Goal: Information Seeking & Learning: Learn about a topic

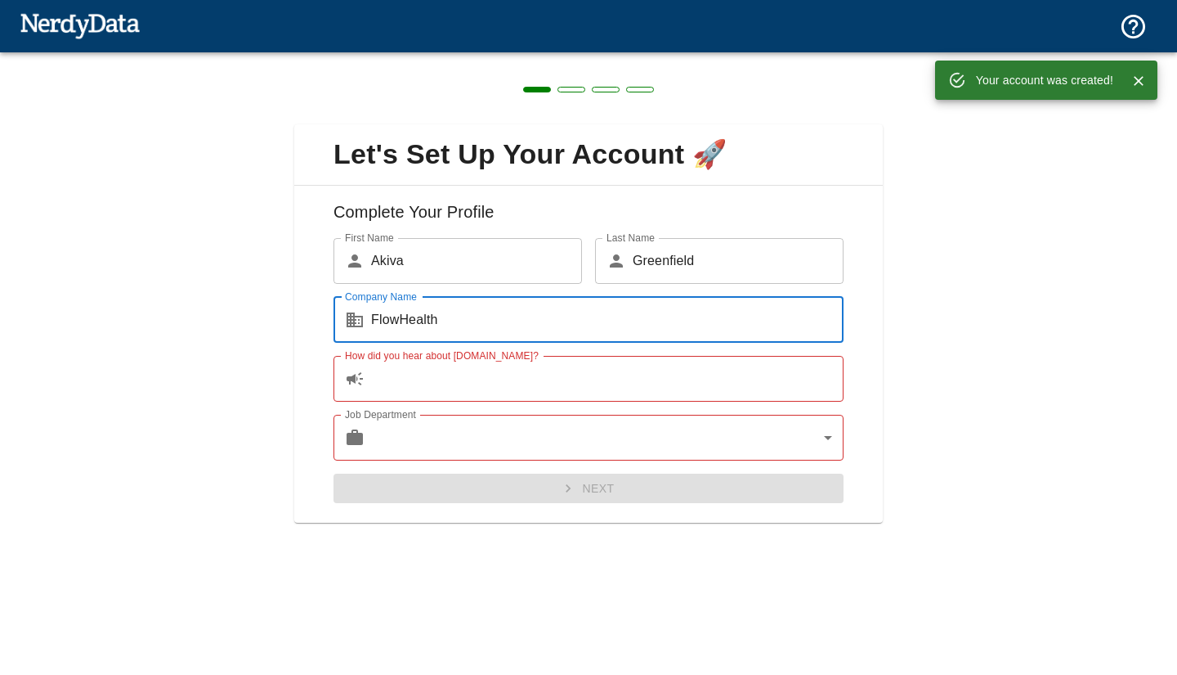
type input "FlowHealth"
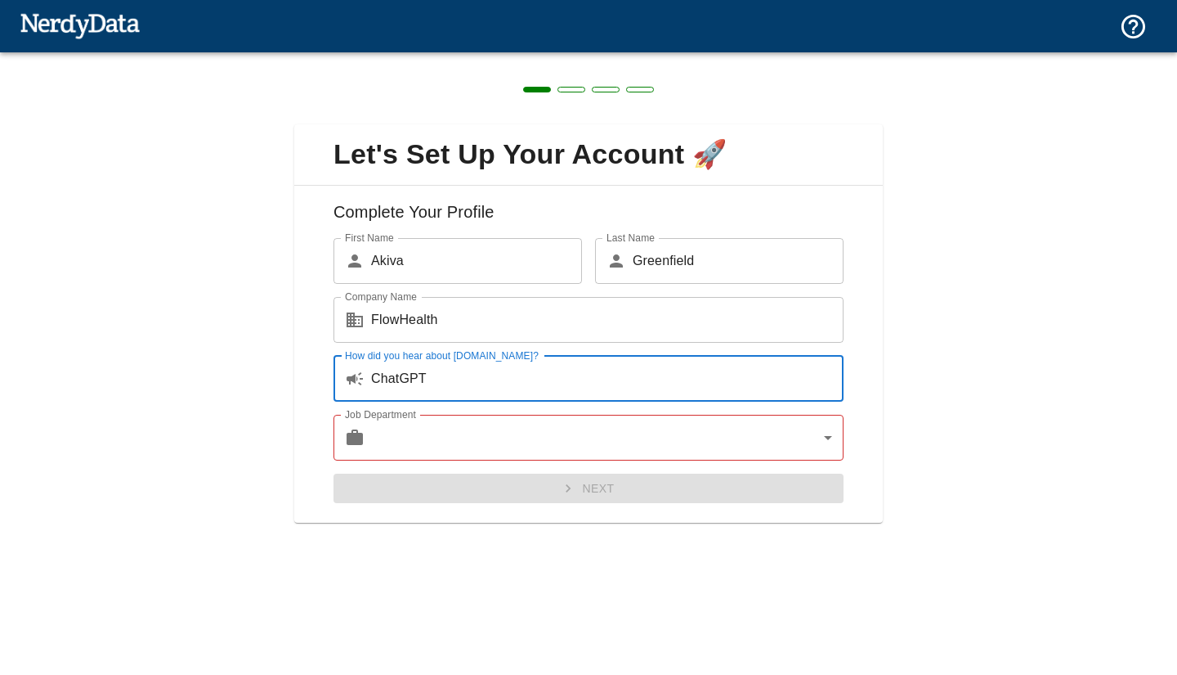
type input "ChatGPT"
click at [500, 57] on body "Technologies Domains Pricing Products Create a Report Create a list of websites…" at bounding box center [588, 28] width 1177 height 57
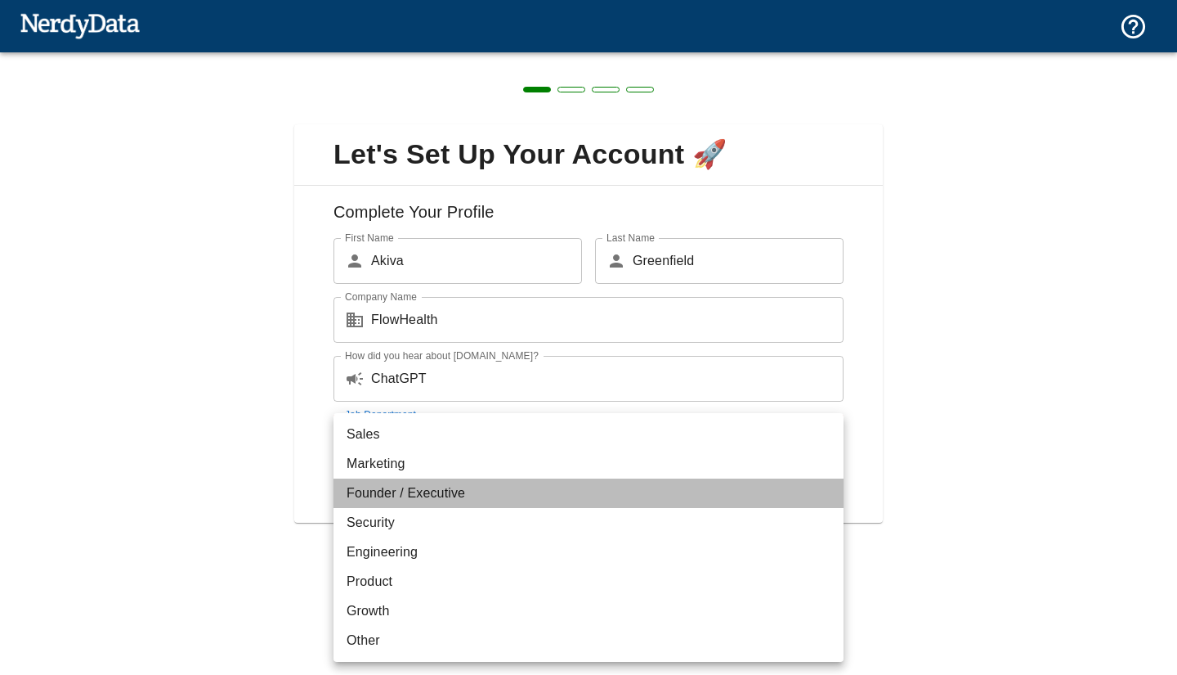
click at [476, 489] on li "Founder / Executive" at bounding box center [589, 492] width 510 height 29
type input "exec"
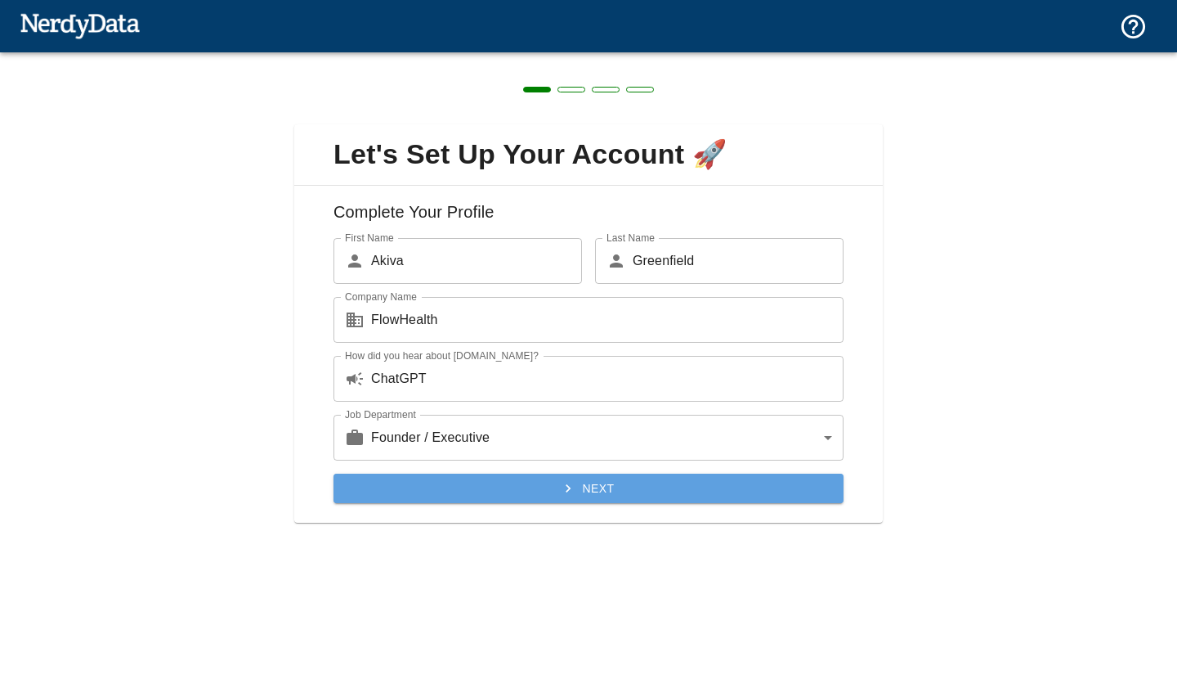
click at [493, 488] on button "Next" at bounding box center [589, 488] width 510 height 30
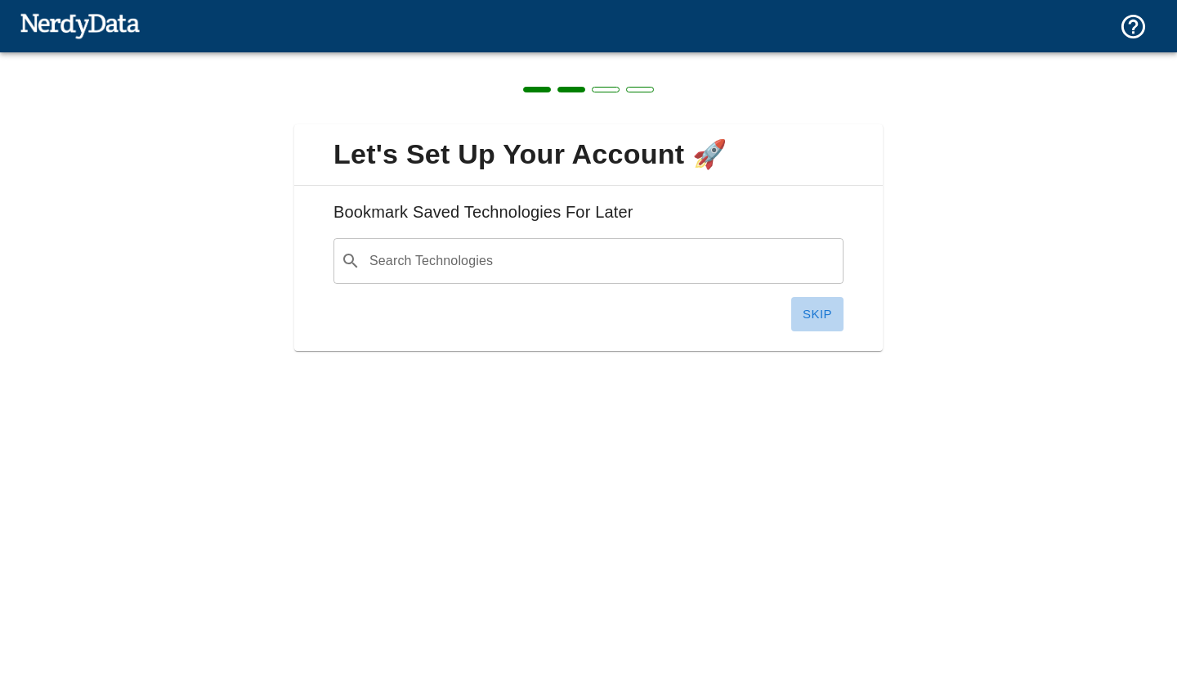
click at [836, 316] on button "Skip" at bounding box center [817, 314] width 52 height 34
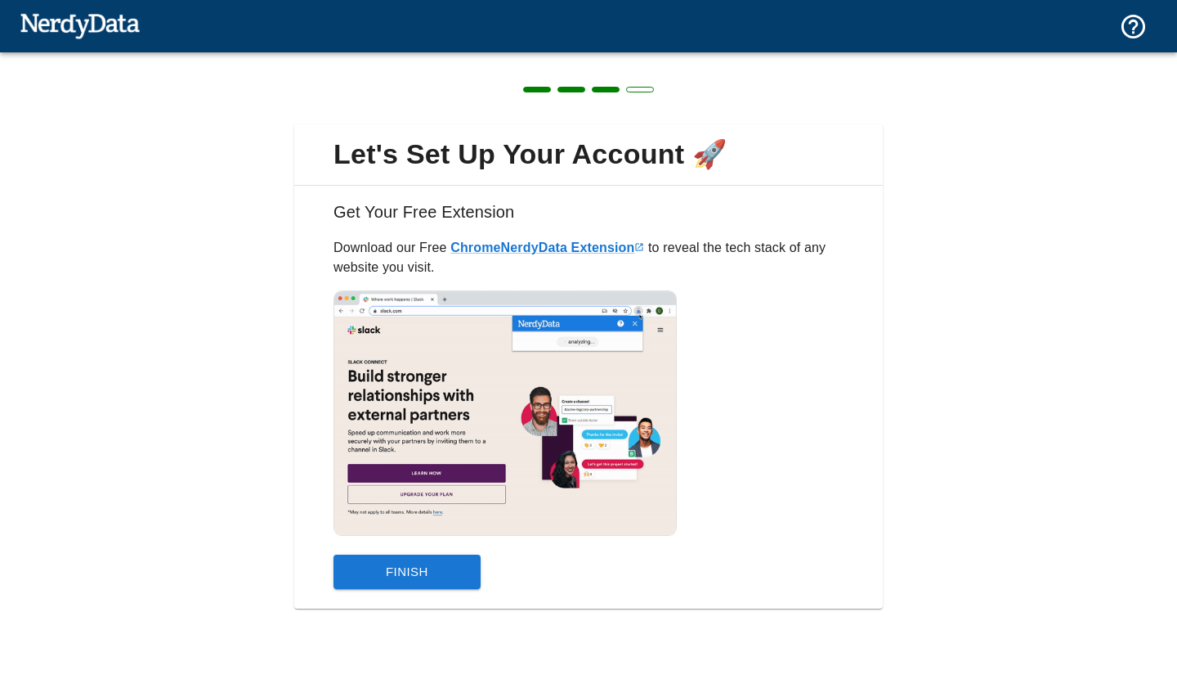
click at [422, 569] on button "Finish" at bounding box center [407, 571] width 147 height 34
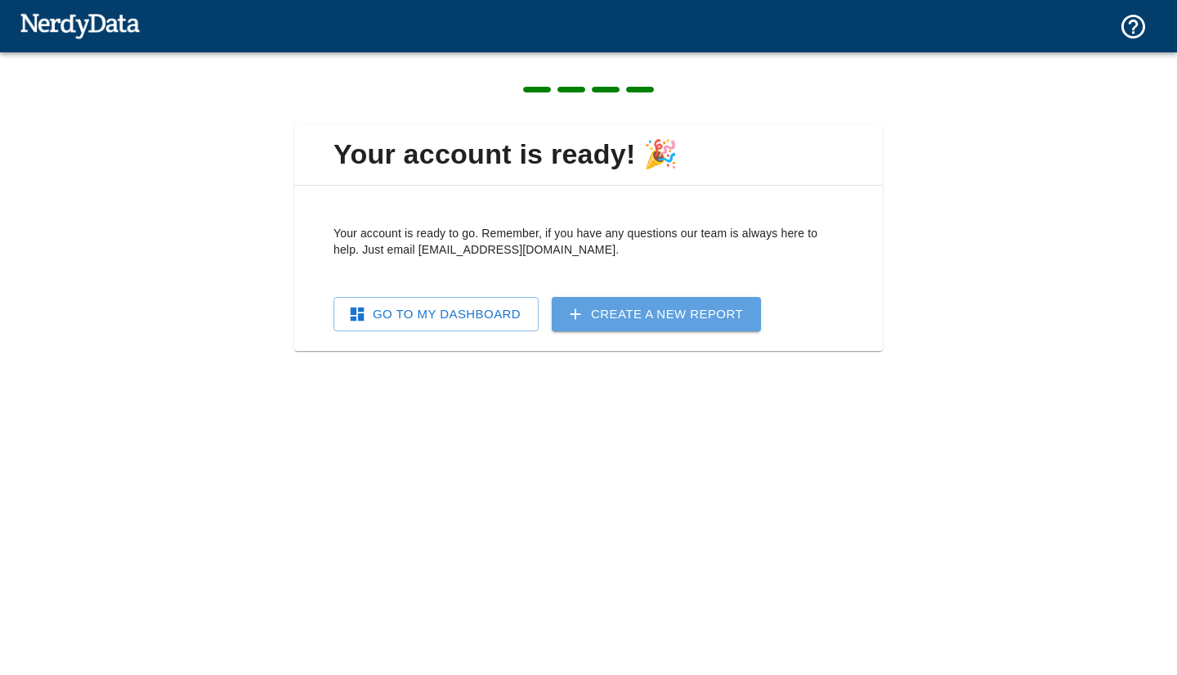
click at [631, 316] on link "Create a New Report" at bounding box center [656, 314] width 209 height 34
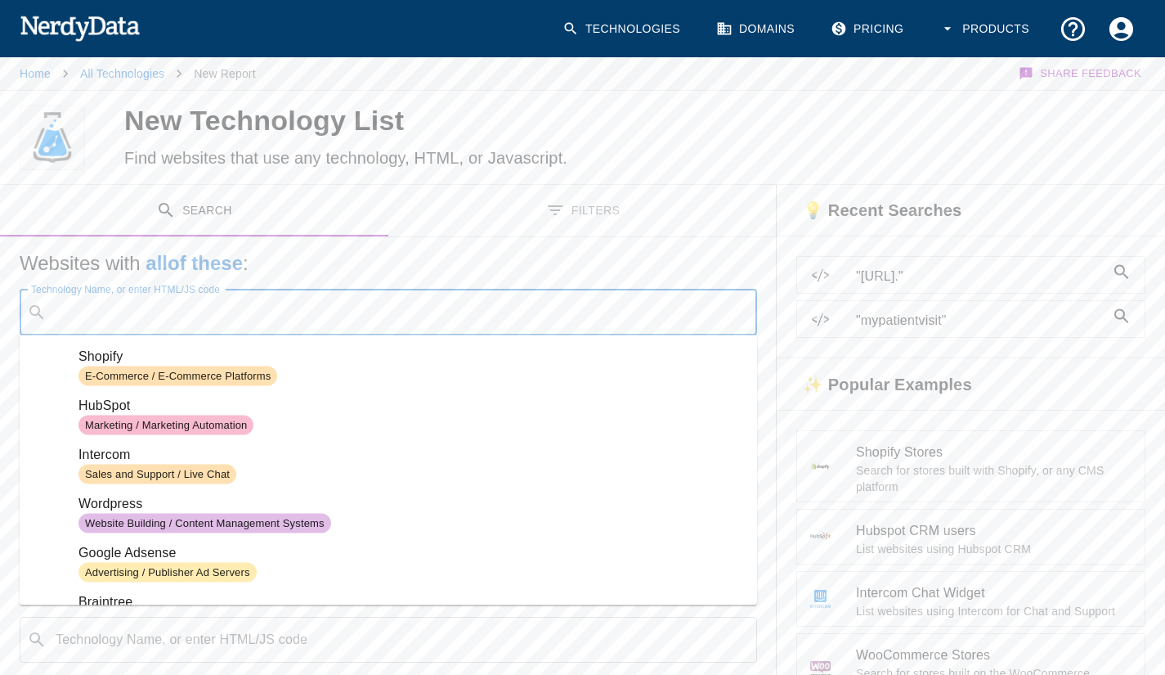
click at [630, 313] on input "Technology Name, or enter HTML/JS code" at bounding box center [401, 312] width 697 height 31
paste input "[URL][DOMAIN_NAME]"
type input "[URL][DOMAIN_NAME]"
paste input "[URL][DOMAIN_NAME]"
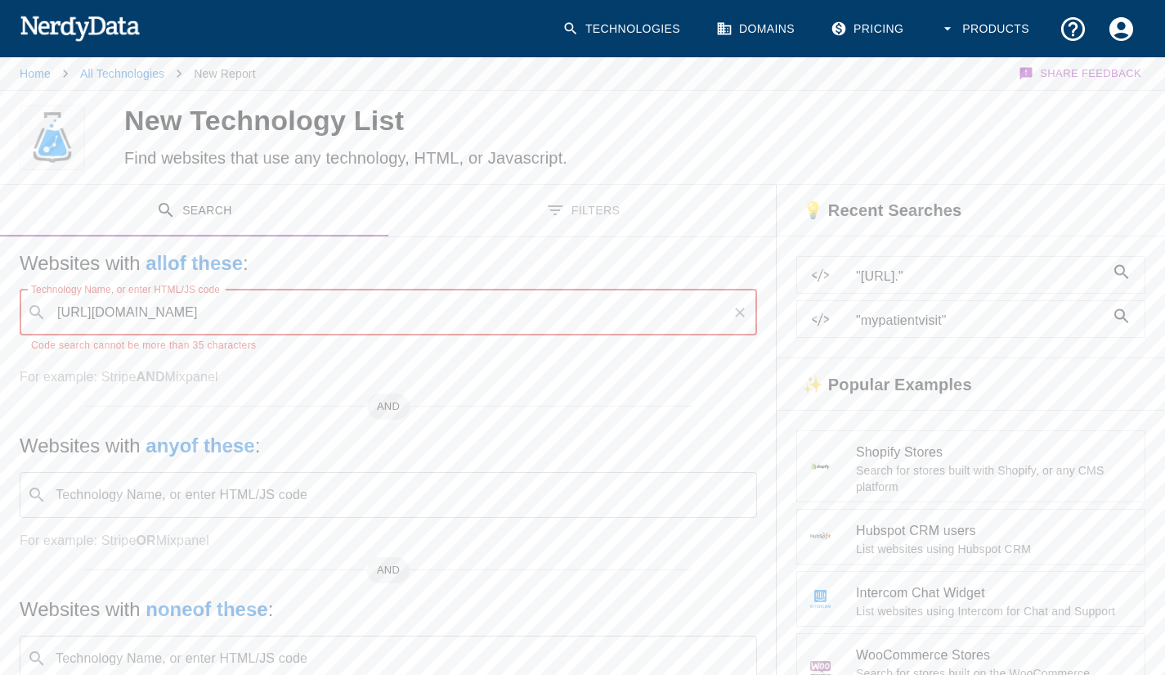
drag, startPoint x: 466, startPoint y: 307, endPoint x: 0, endPoint y: 305, distance: 466.0
click at [0, 305] on div "Websites with all of these : Technology Name, or enter HTML/JS code ​ [URL][DOM…" at bounding box center [388, 495] width 777 height 516
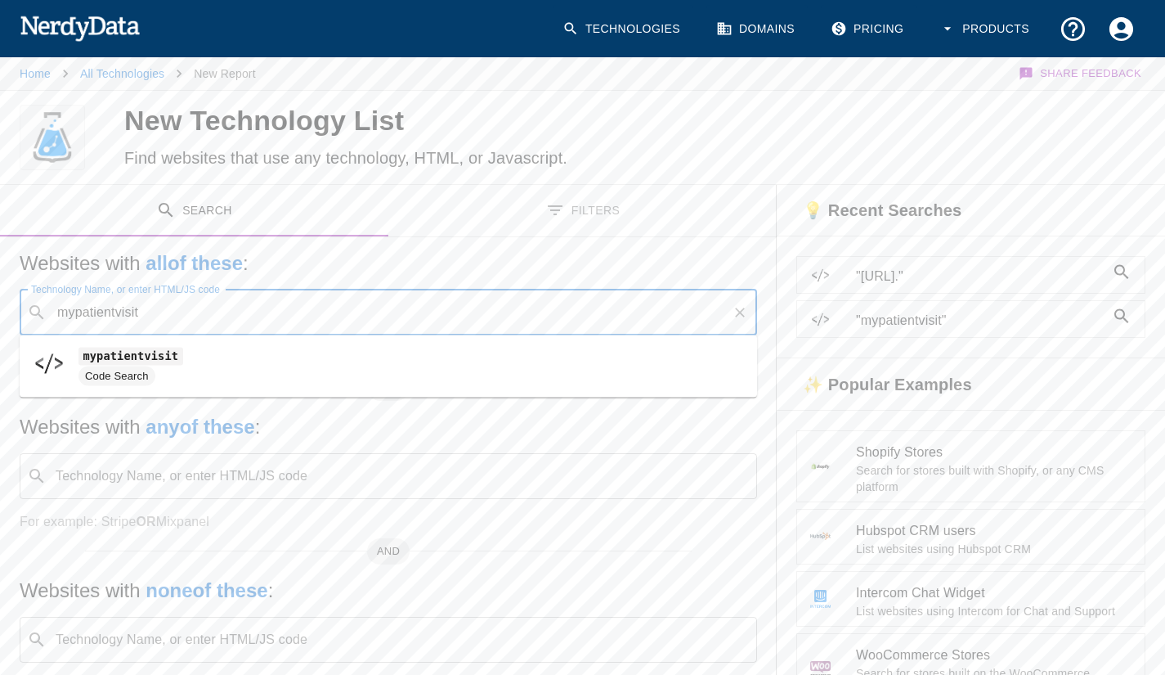
click at [105, 371] on span "Code Search" at bounding box center [116, 376] width 77 height 16
type input "mypatientvisit"
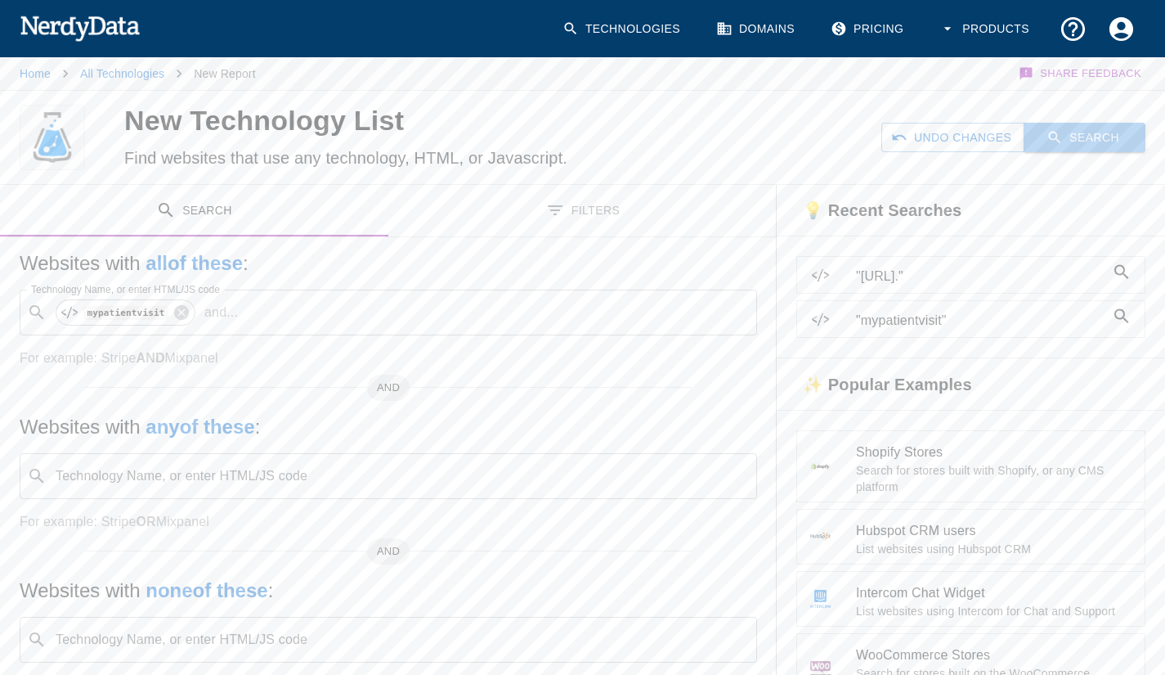
click at [1114, 141] on button "Search" at bounding box center [1085, 138] width 122 height 30
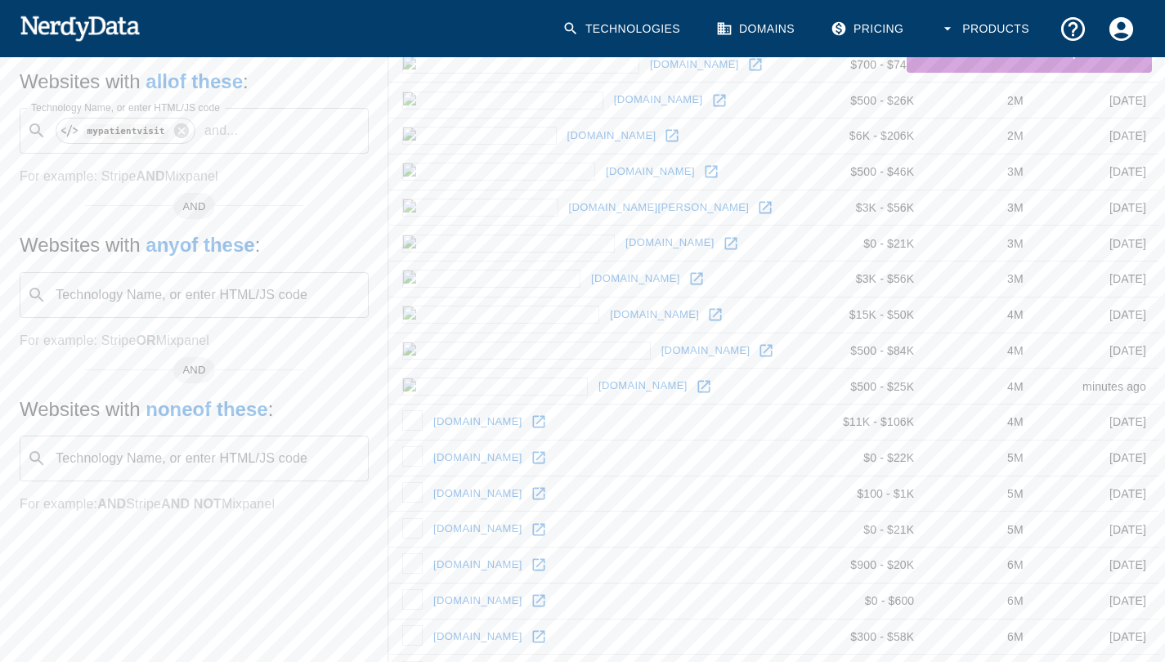
scroll to position [573, 0]
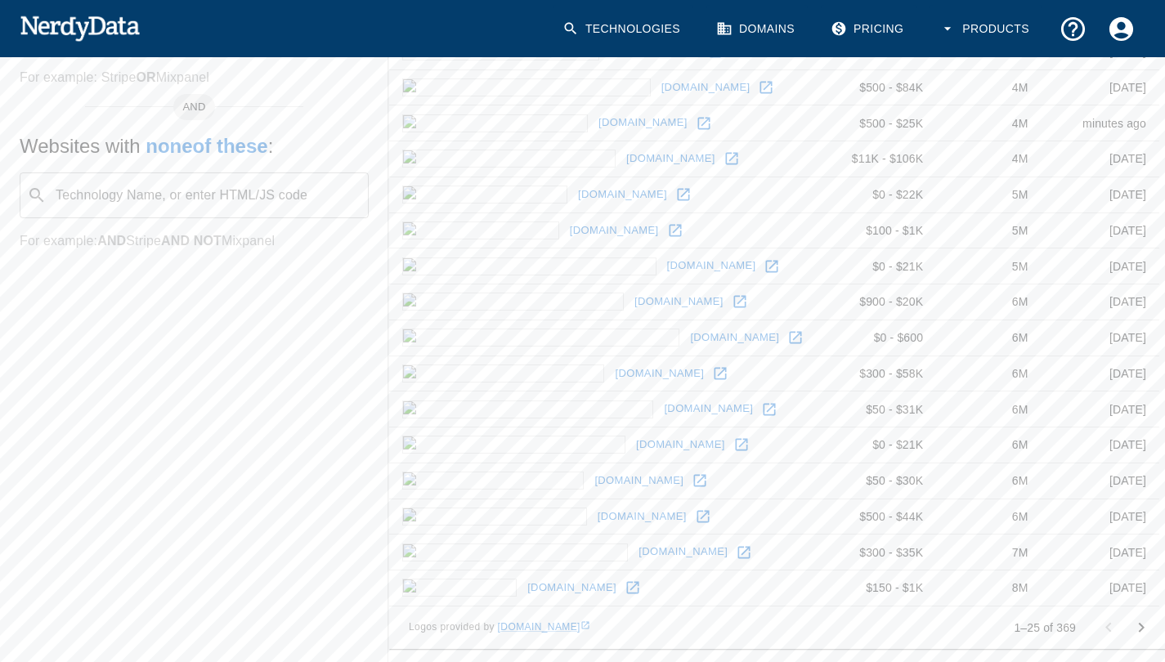
click at [1148, 628] on icon "Go to next page" at bounding box center [1142, 628] width 20 height 20
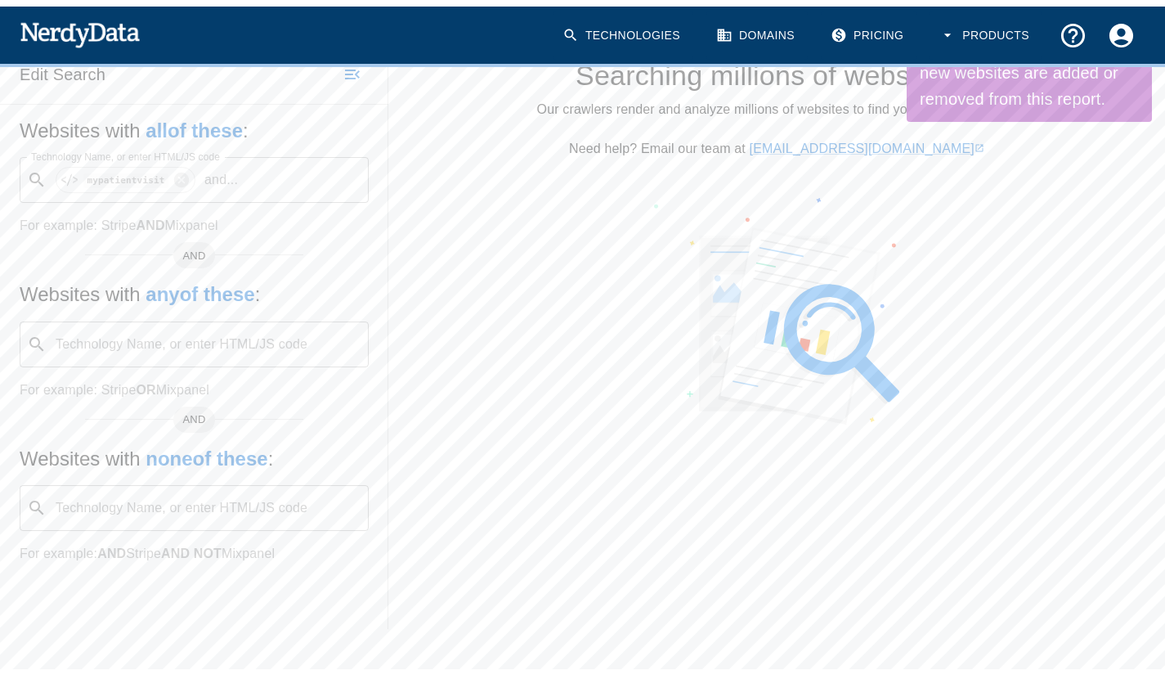
scroll to position [0, 0]
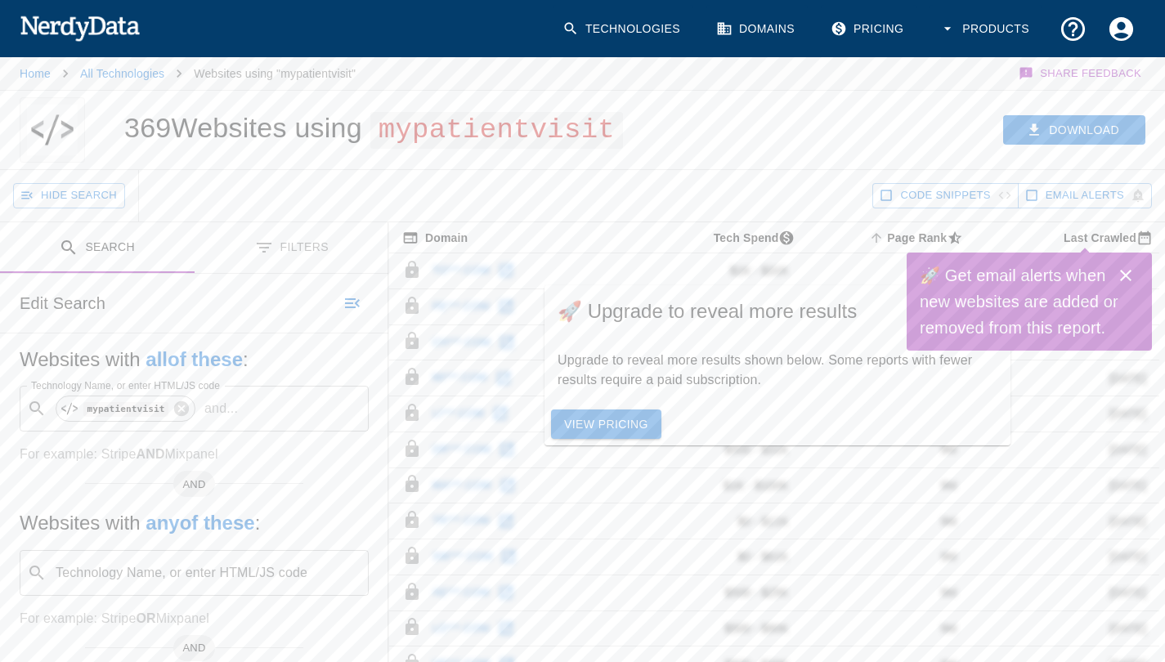
click at [1125, 274] on icon "Close" at bounding box center [1125, 275] width 11 height 11
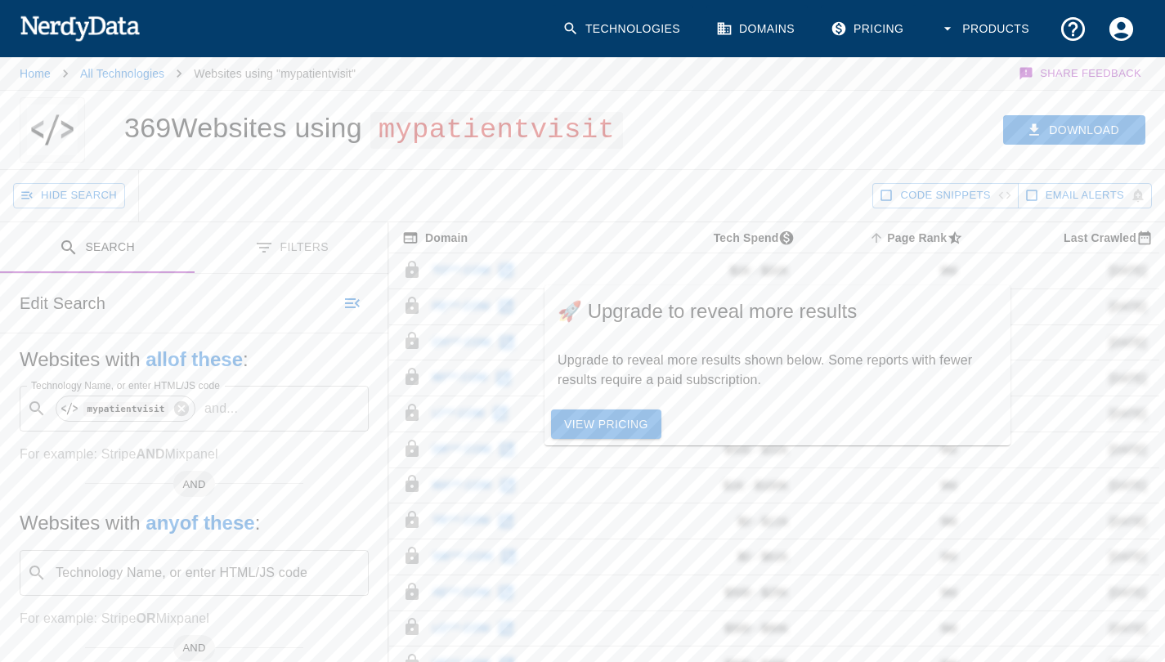
click at [599, 440] on link "View Pricing" at bounding box center [606, 425] width 110 height 30
